Goal: Information Seeking & Learning: Learn about a topic

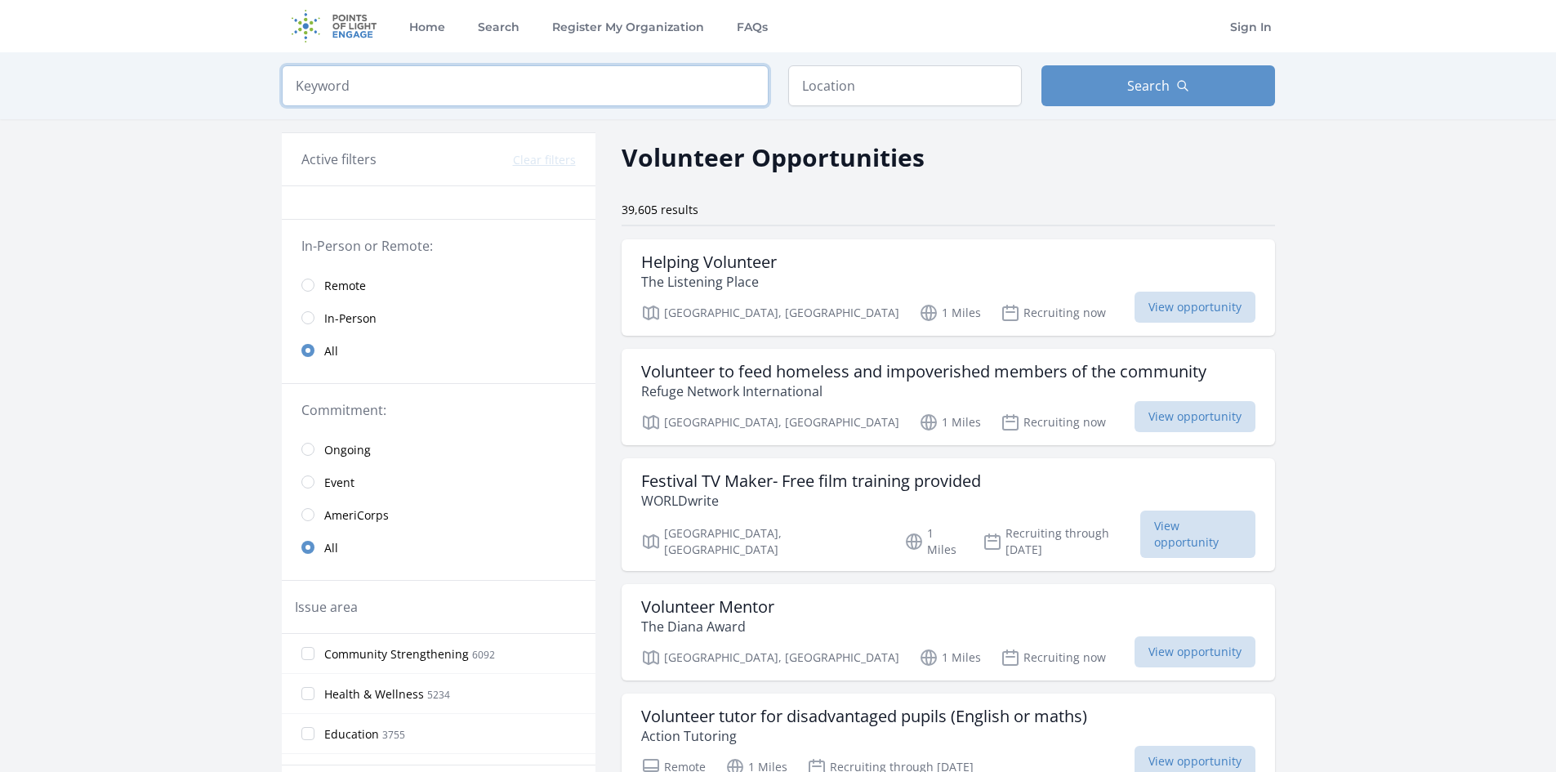
click at [408, 80] on input "search" at bounding box center [525, 85] width 487 height 41
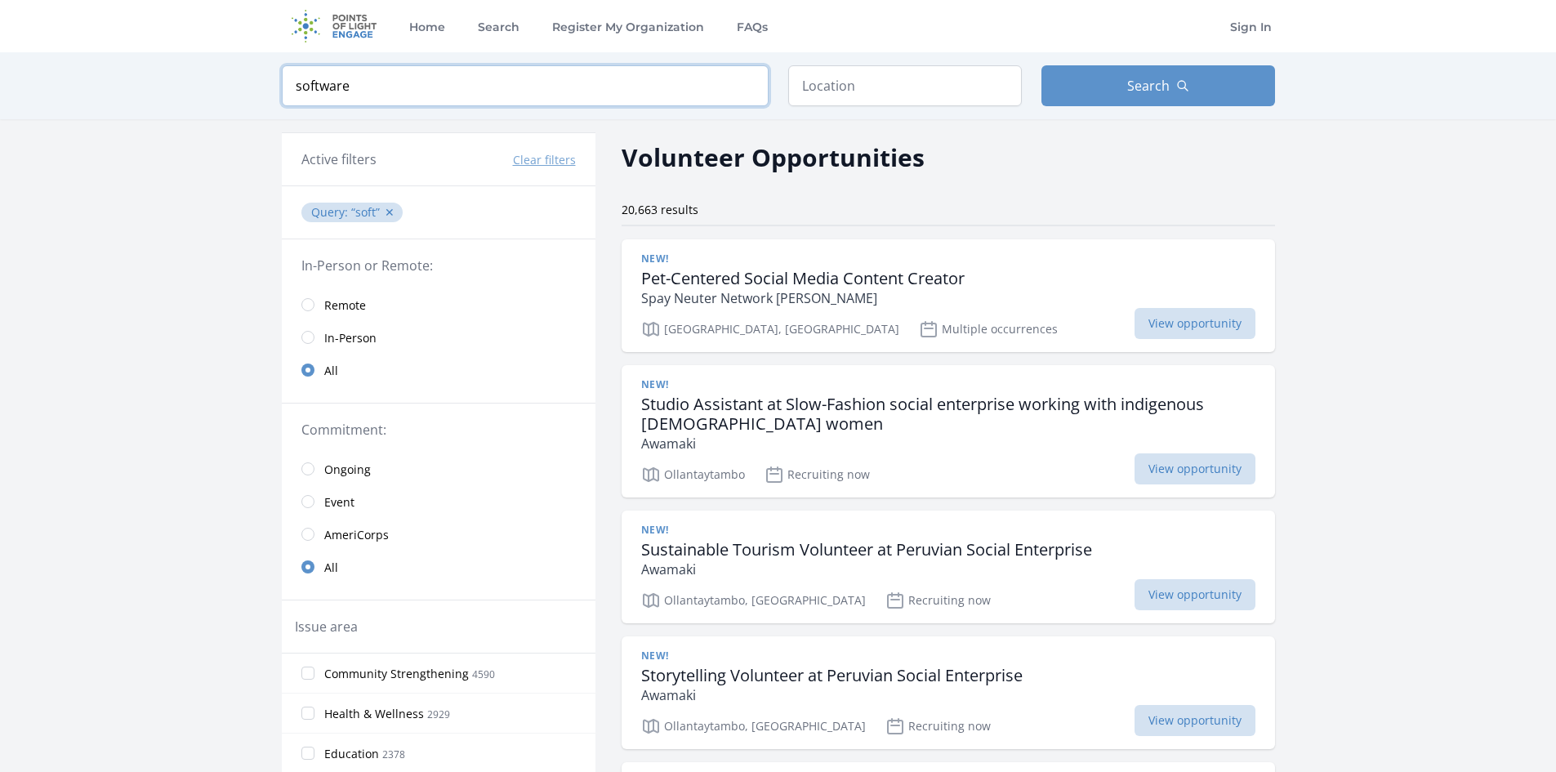
click button "submit" at bounding box center [0, 0] width 0 height 0
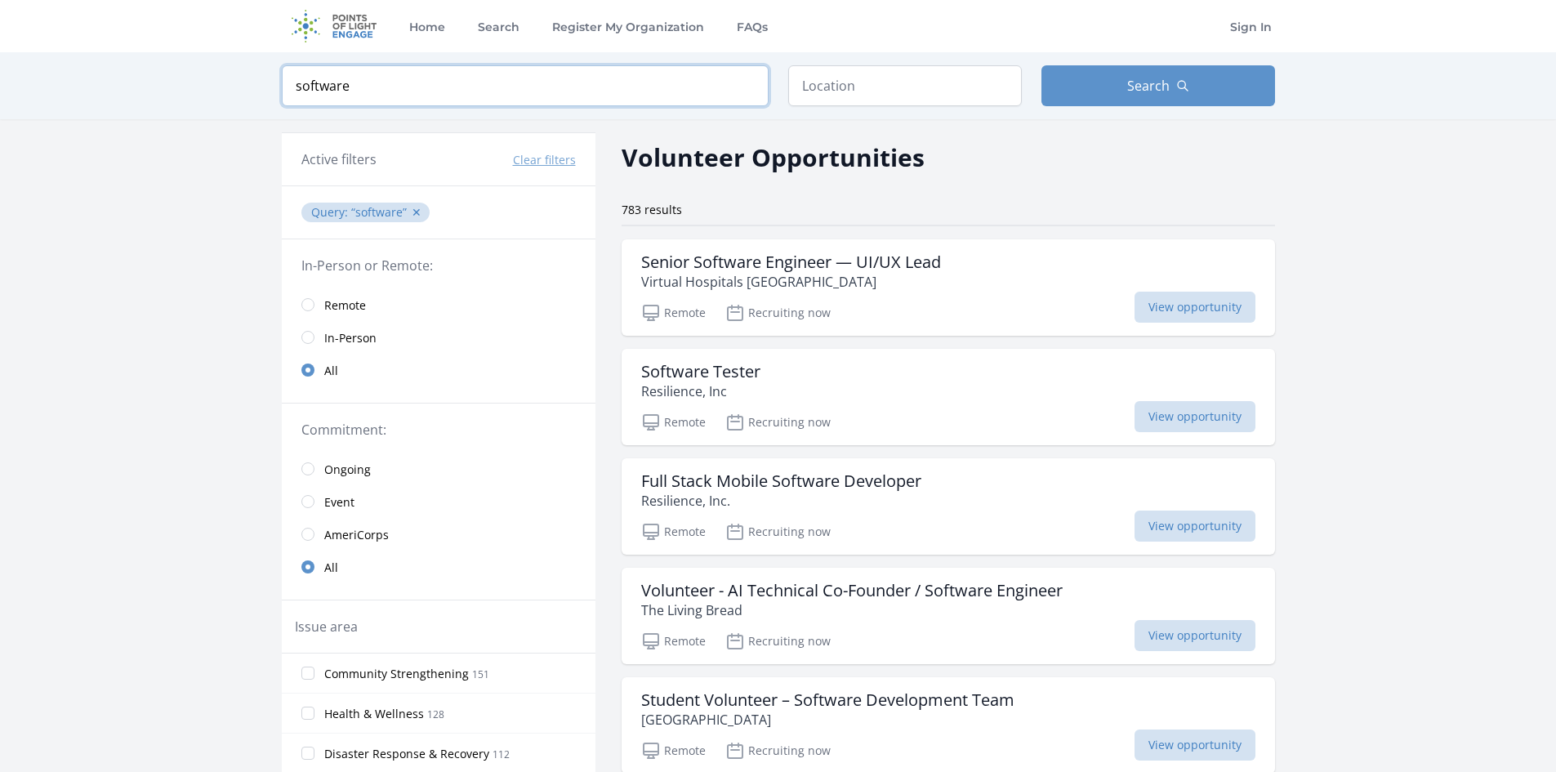
drag, startPoint x: 417, startPoint y: 21, endPoint x: 51, endPoint y: -7, distance: 367.0
type input "react"
click button "submit" at bounding box center [0, 0] width 0 height 0
click at [1127, 87] on span "Search" at bounding box center [1148, 86] width 42 height 20
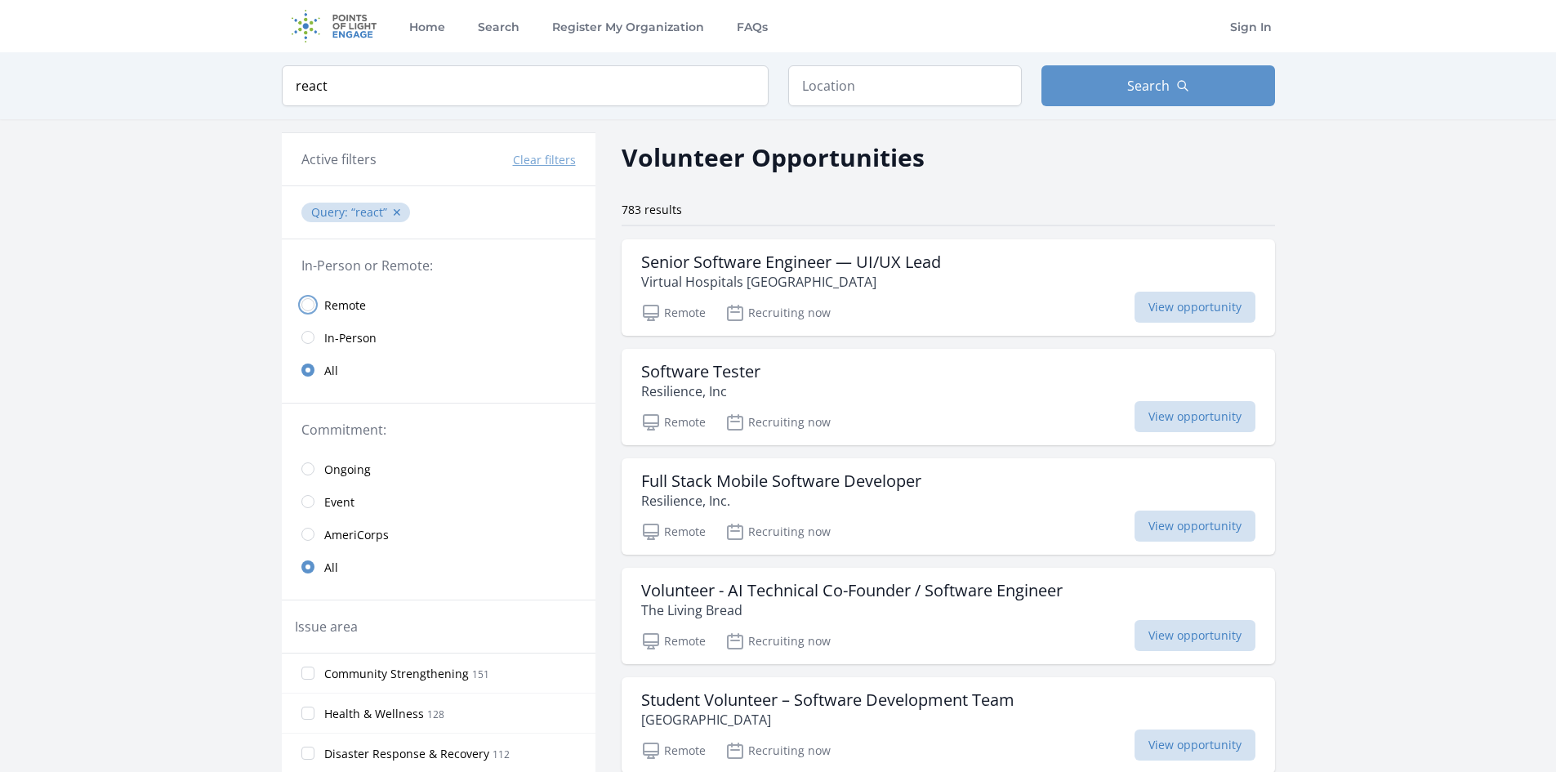
click at [308, 304] on input "radio" at bounding box center [307, 304] width 13 height 13
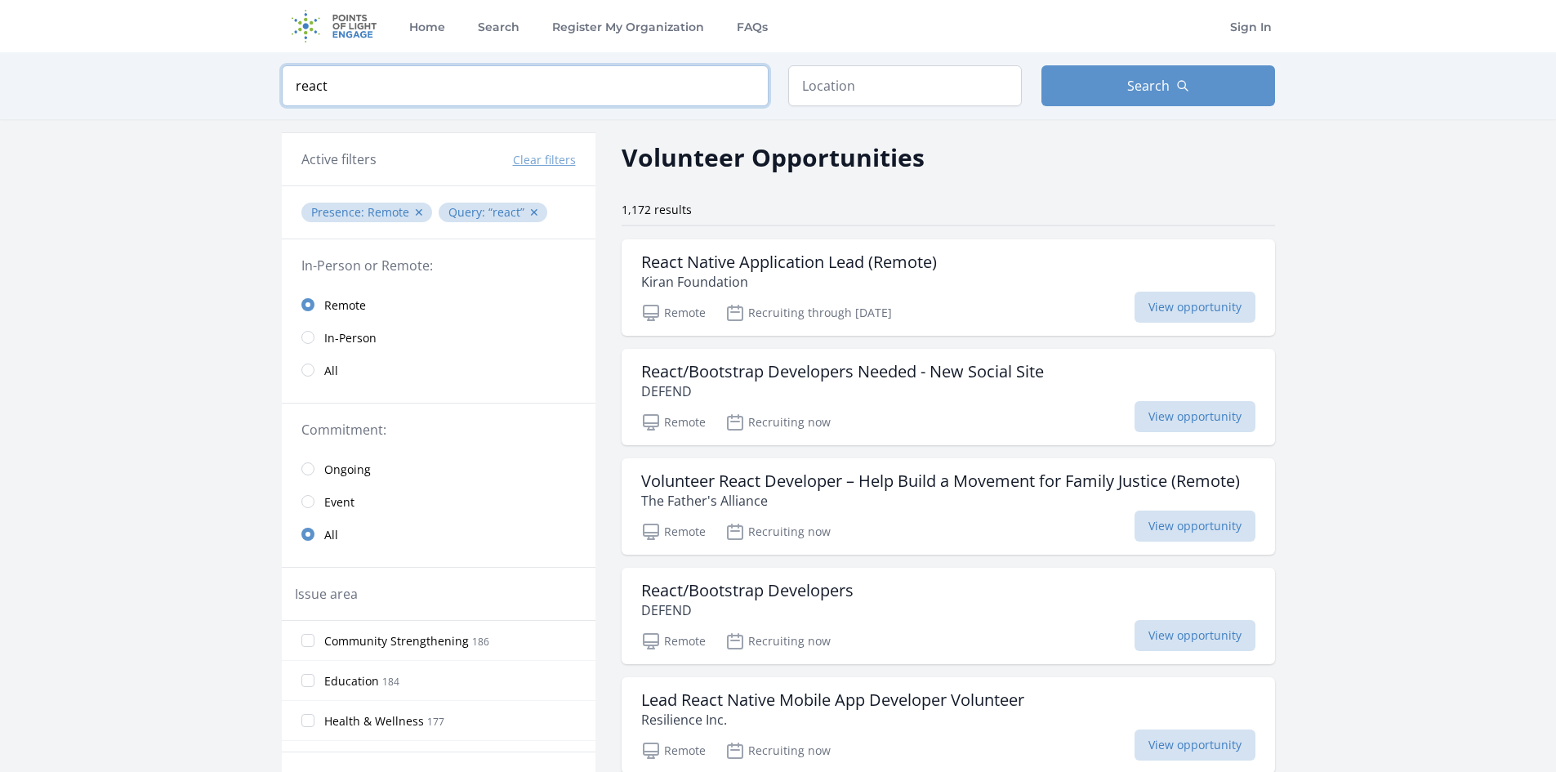
click at [401, 91] on input "react" at bounding box center [525, 85] width 487 height 41
click at [1168, 411] on span "View opportunity" at bounding box center [1195, 416] width 121 height 31
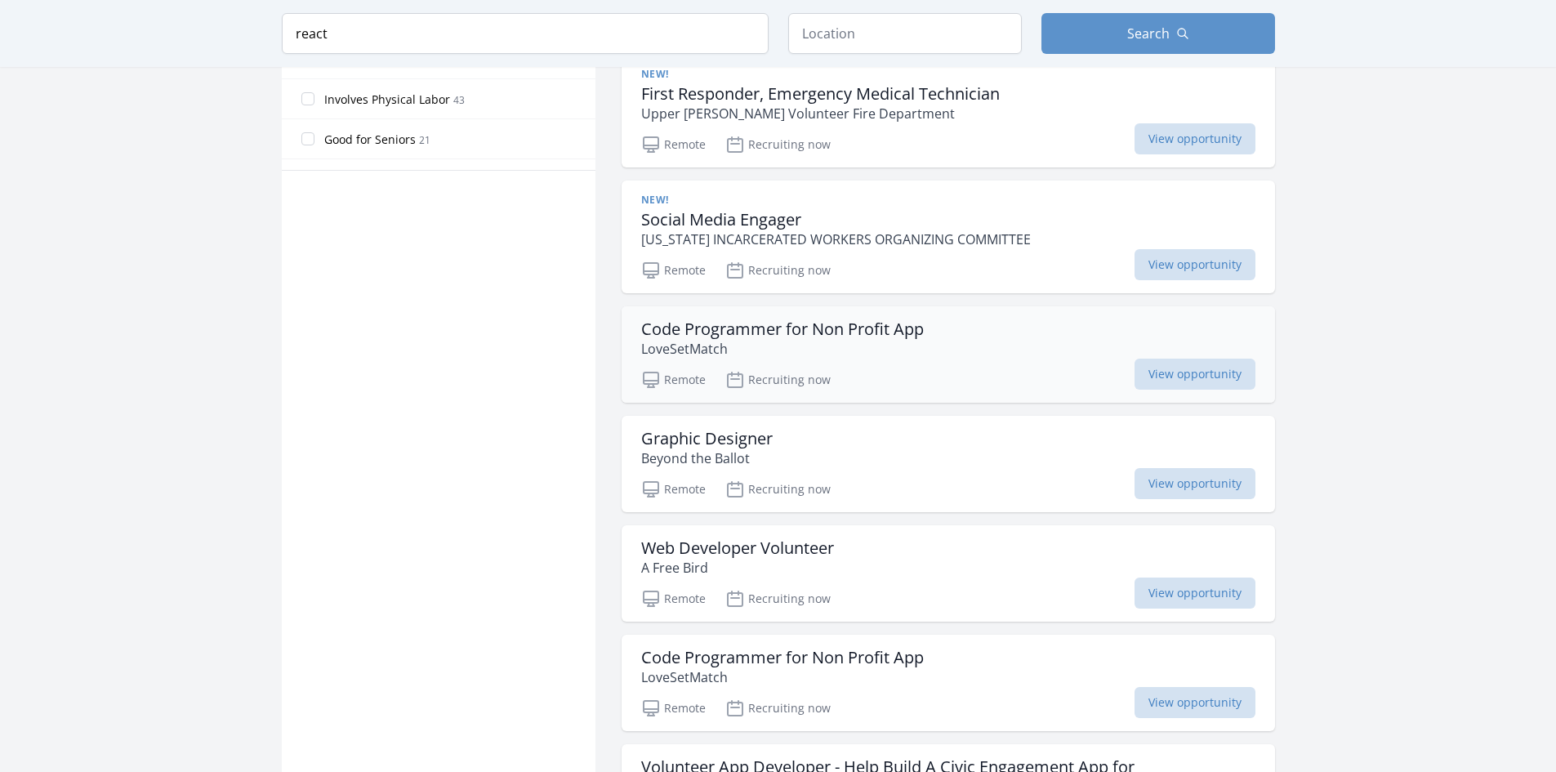
scroll to position [980, 0]
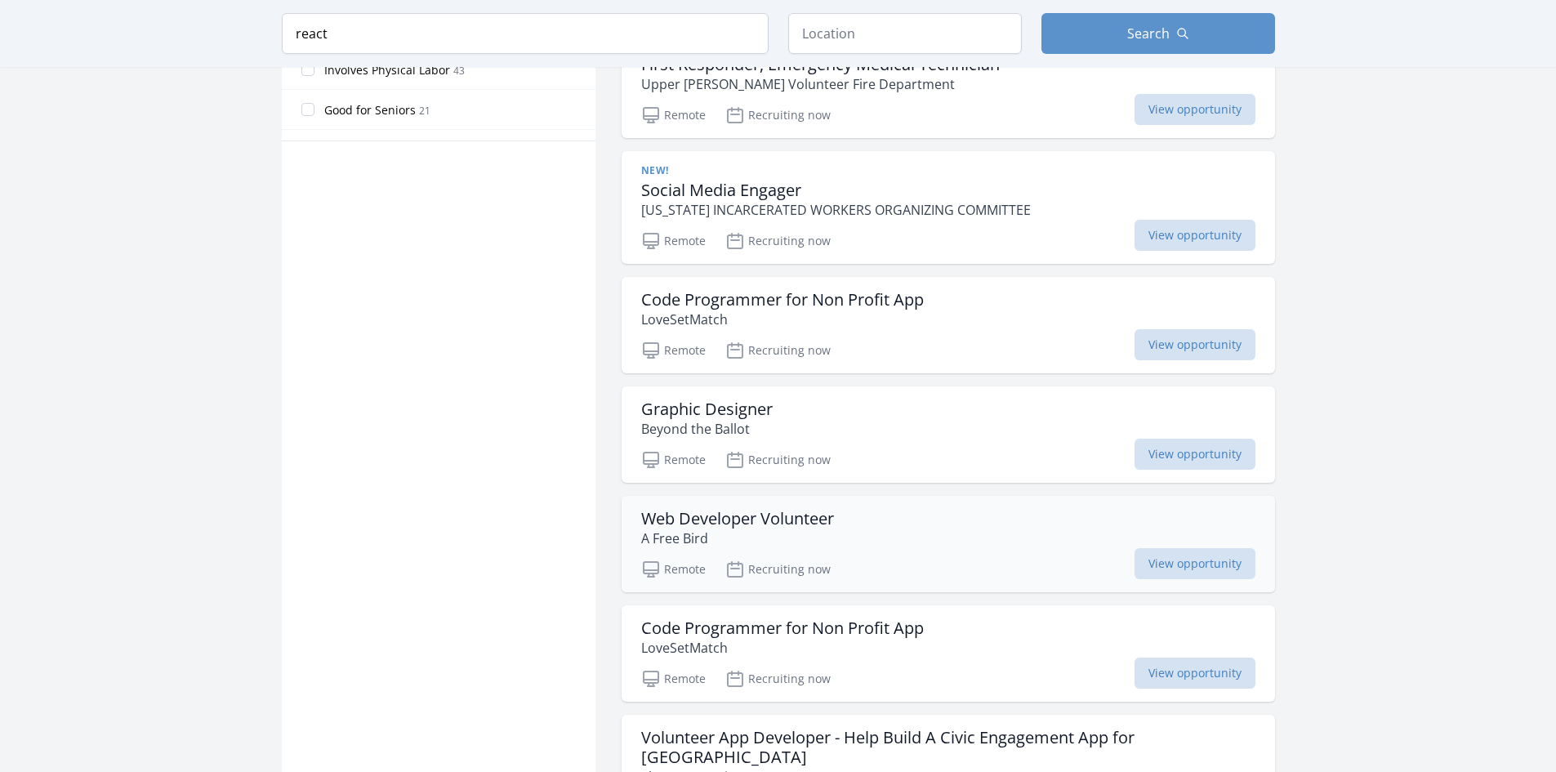
click at [702, 515] on h3 "Web Developer Volunteer" at bounding box center [737, 519] width 193 height 20
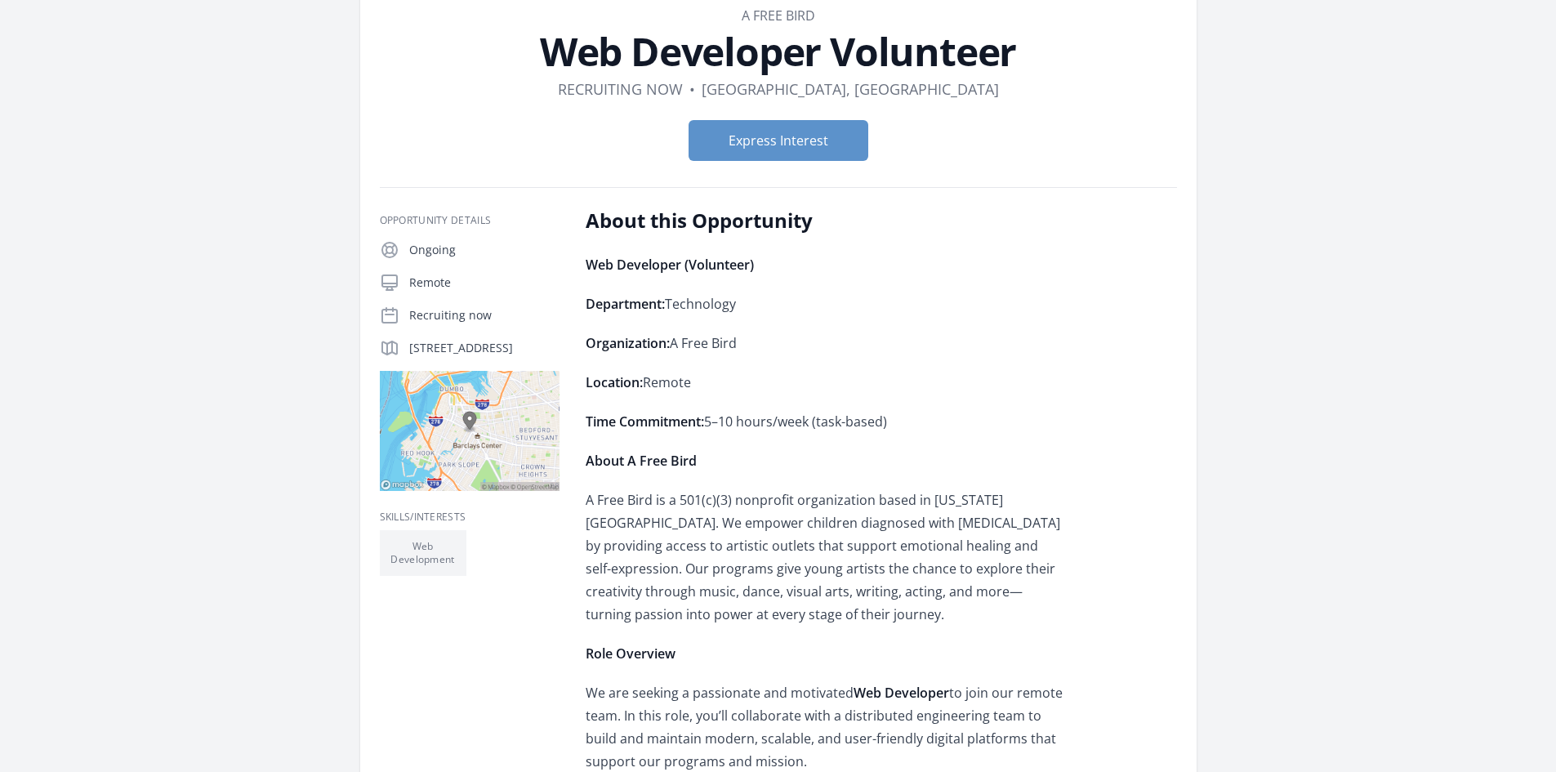
scroll to position [82, 0]
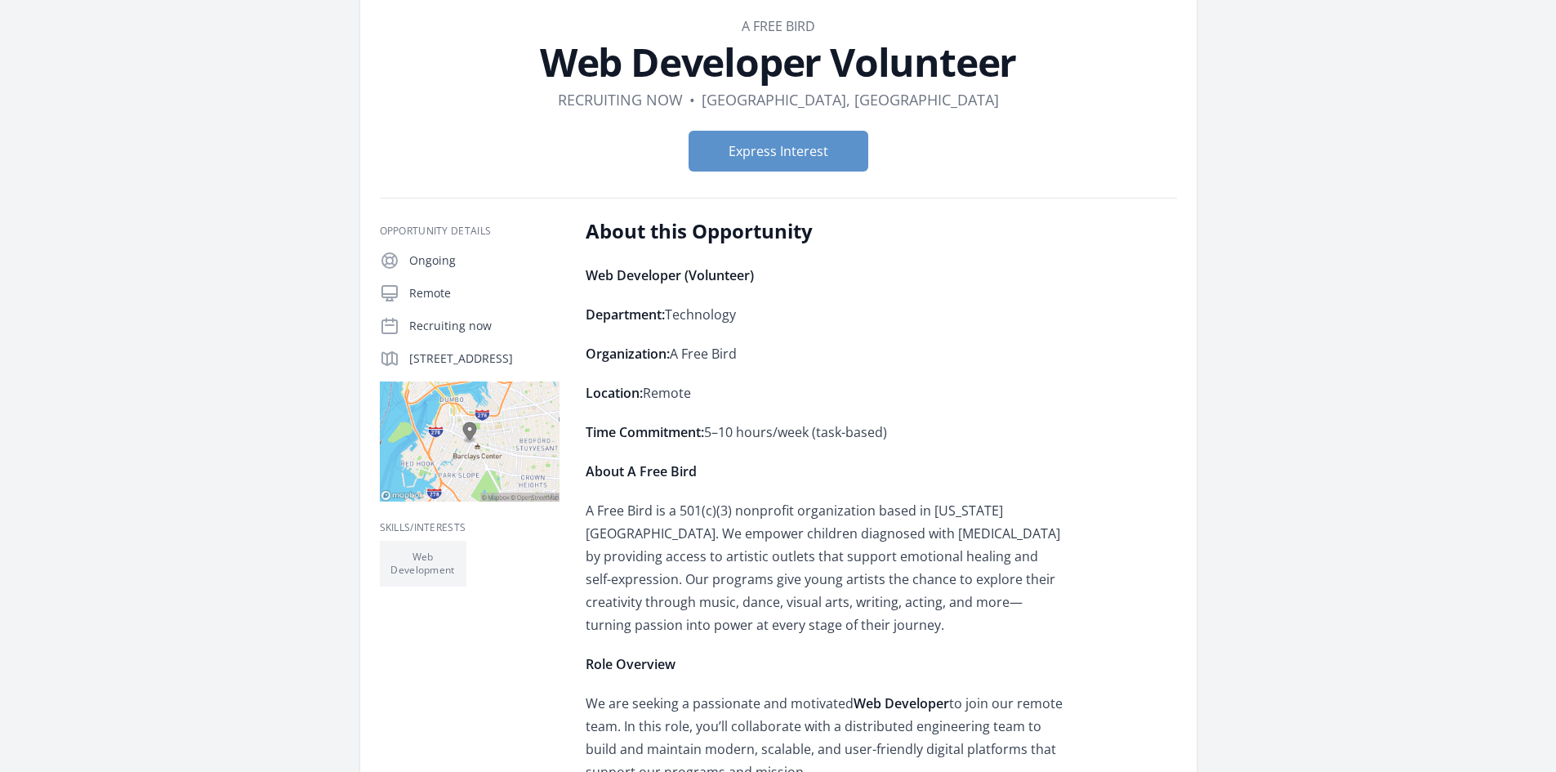
click at [799, 22] on link "A Free Bird" at bounding box center [779, 26] width 74 height 18
click at [827, 23] on dd "A Free Bird" at bounding box center [778, 26] width 797 height 20
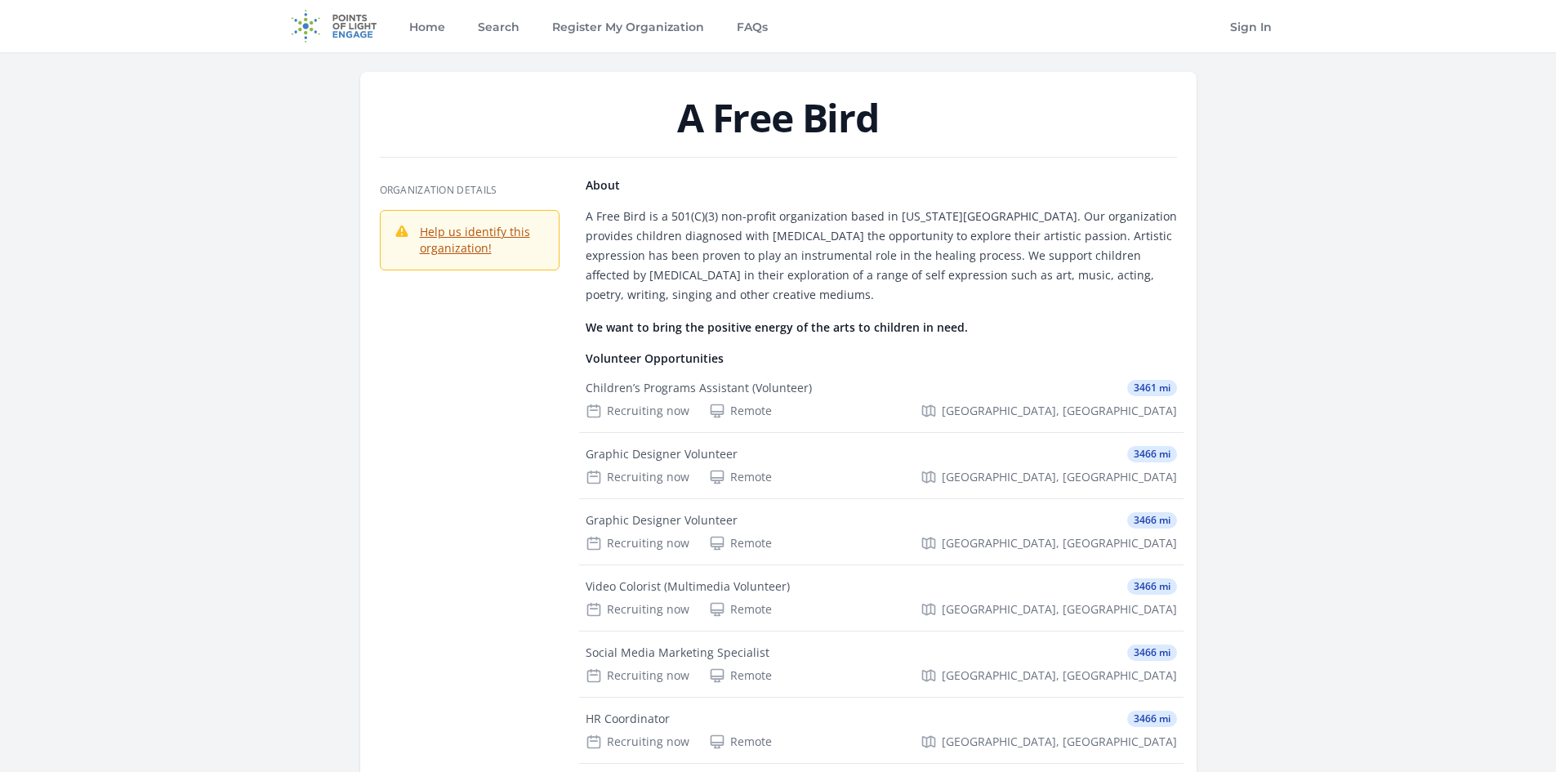
click at [472, 237] on link "Help us identify this organization!" at bounding box center [475, 240] width 110 height 32
